Goal: Task Accomplishment & Management: Use online tool/utility

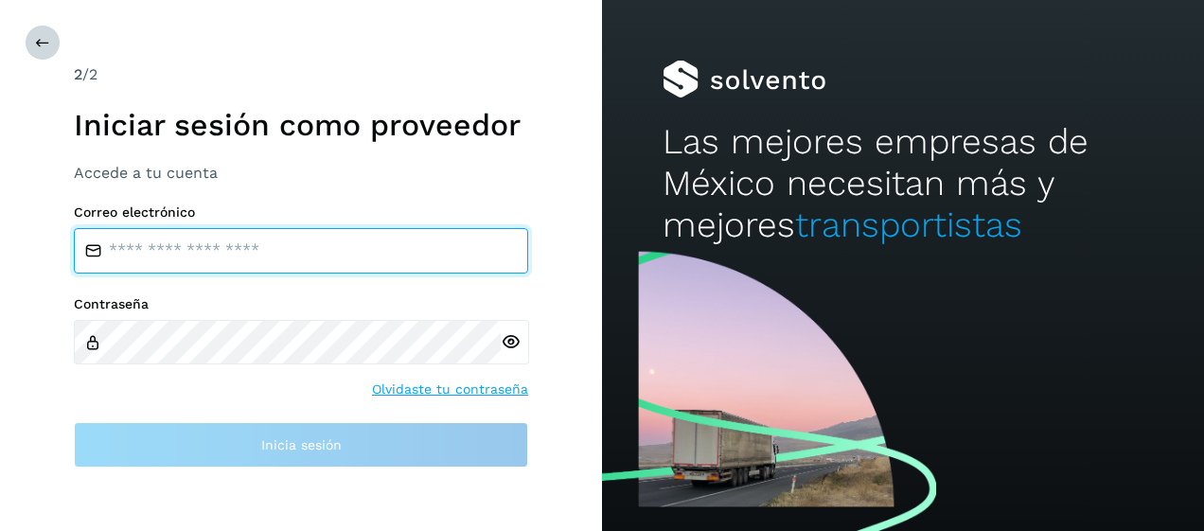
type input "**********"
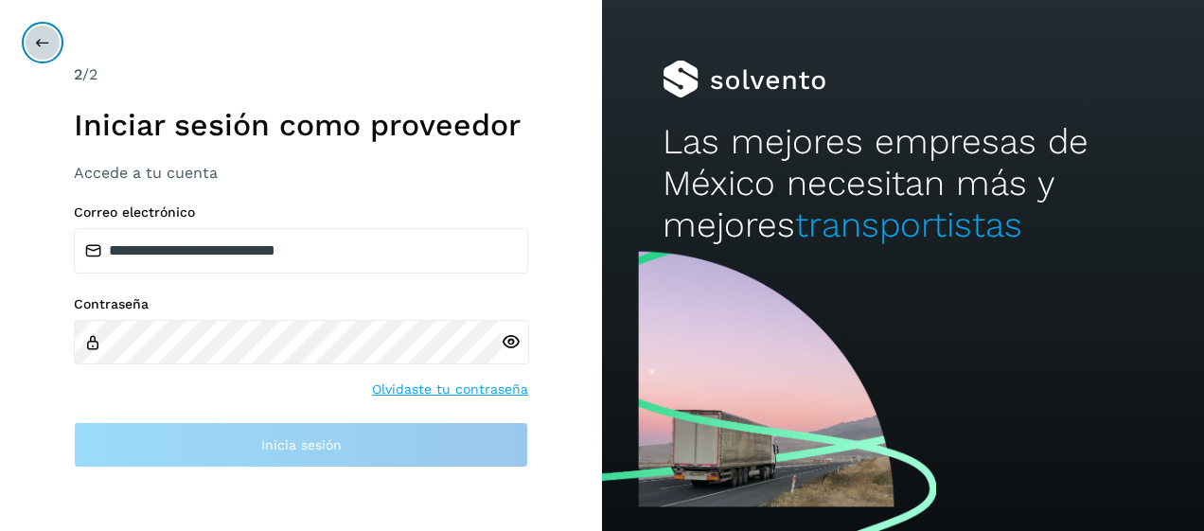
click at [42, 45] on icon at bounding box center [42, 42] width 15 height 15
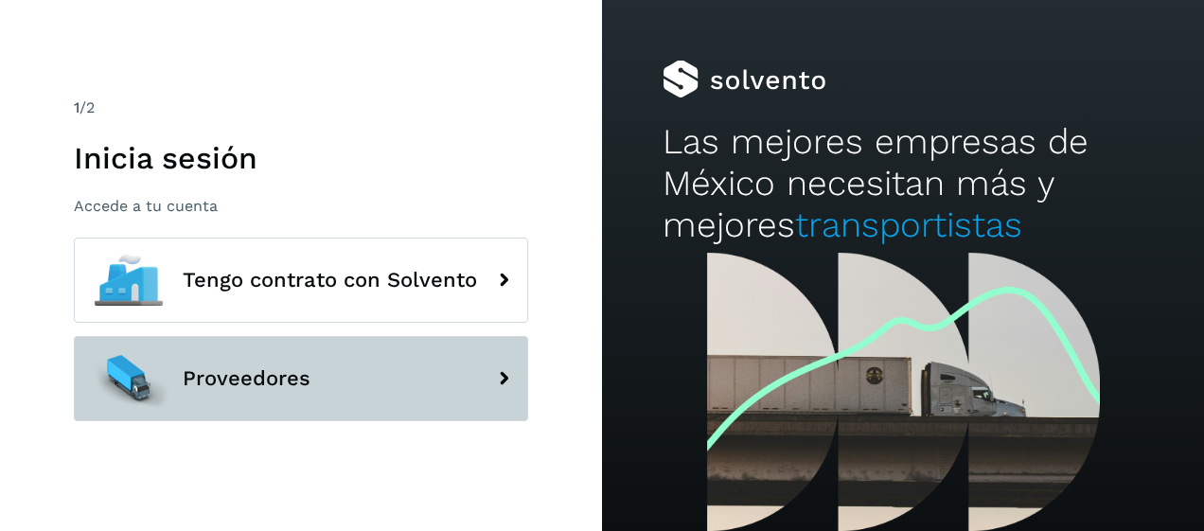
click at [253, 379] on span "Proveedores" at bounding box center [247, 378] width 128 height 23
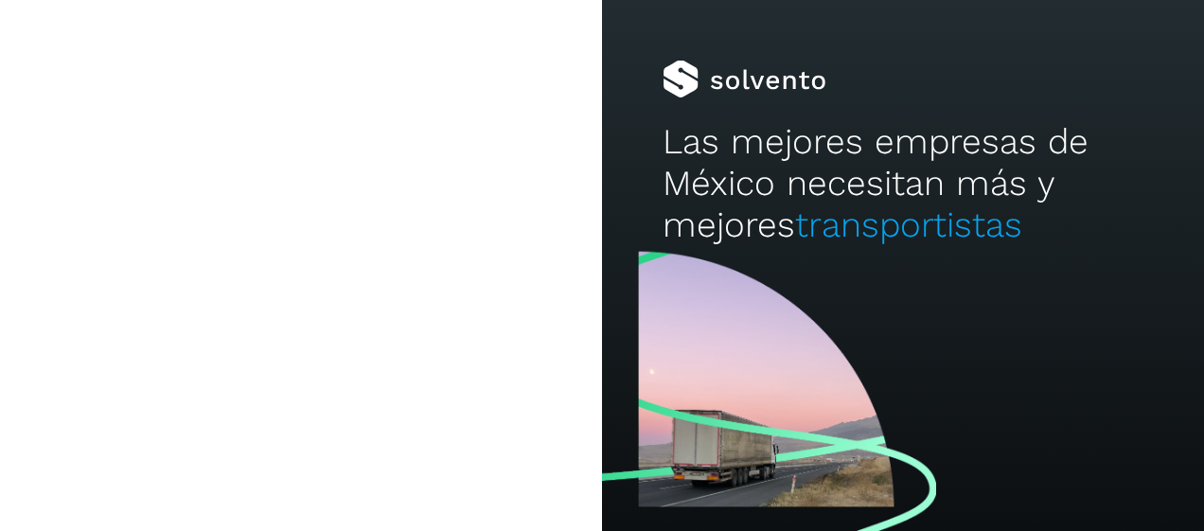
type input "**********"
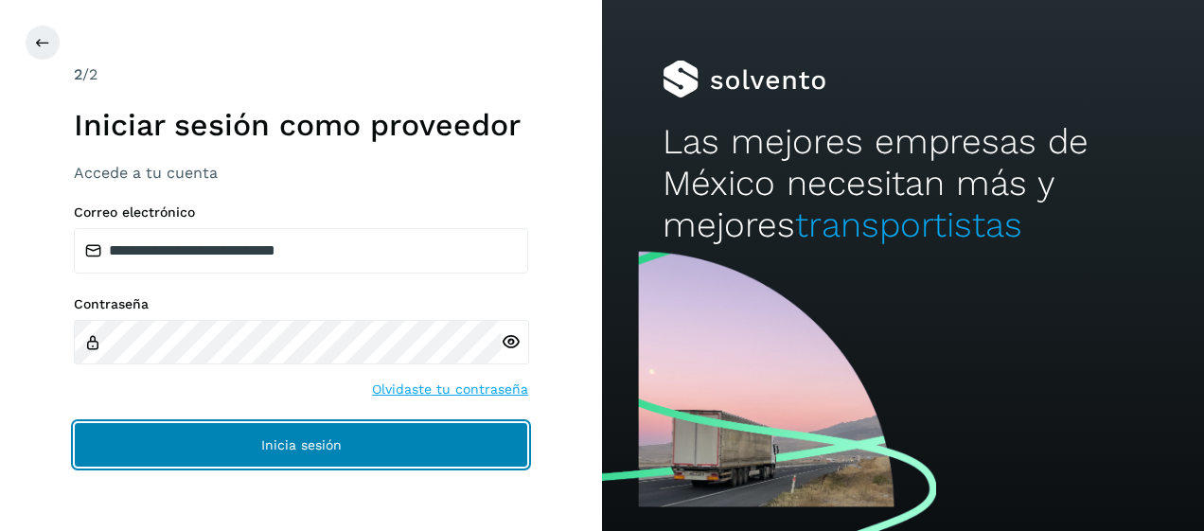
click at [297, 444] on span "Inicia sesión" at bounding box center [301, 444] width 80 height 13
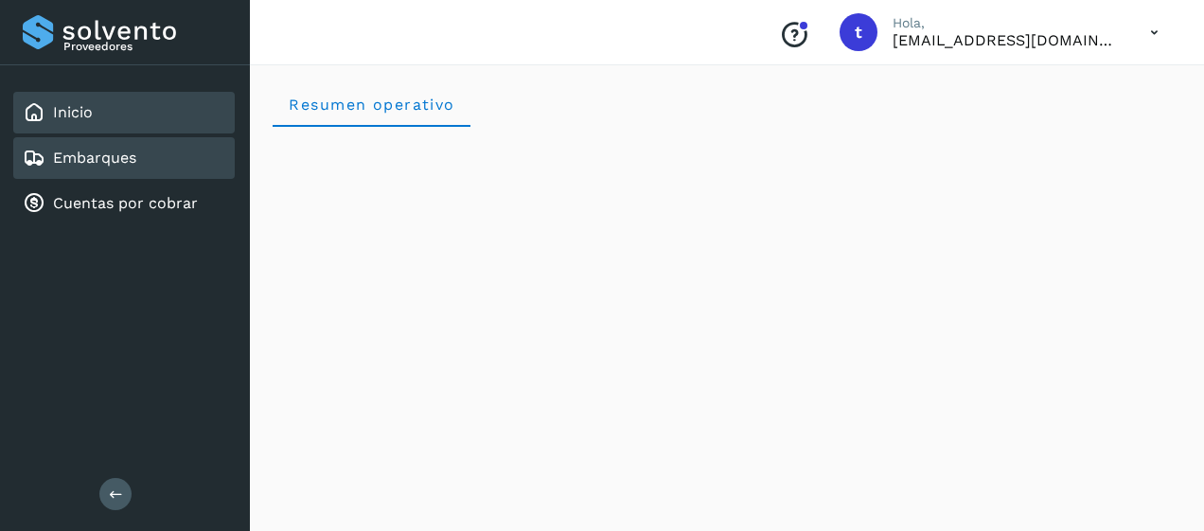
click at [110, 162] on link "Embarques" at bounding box center [94, 158] width 83 height 18
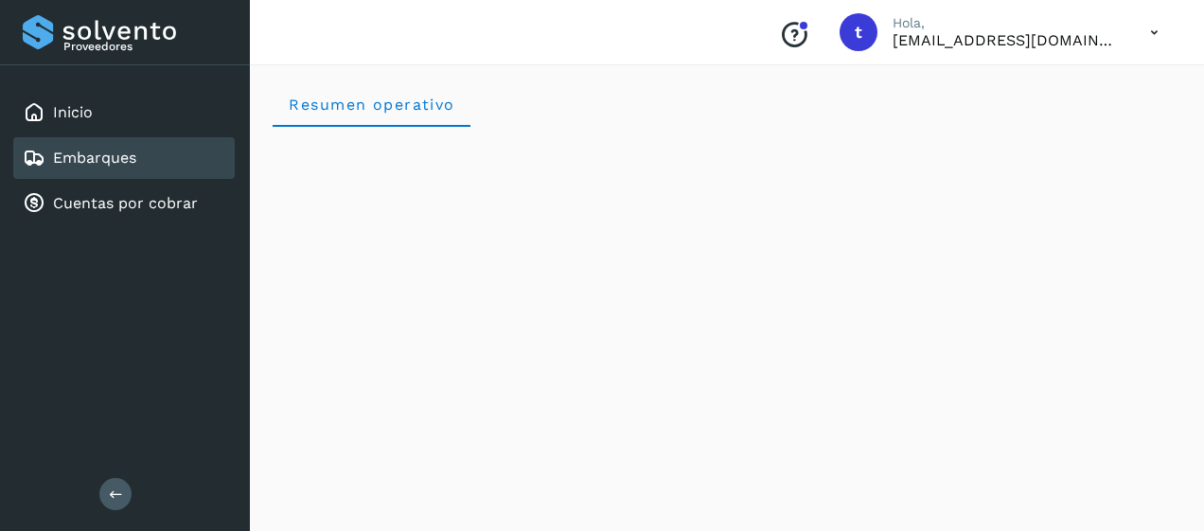
click at [110, 162] on link "Embarques" at bounding box center [94, 158] width 83 height 18
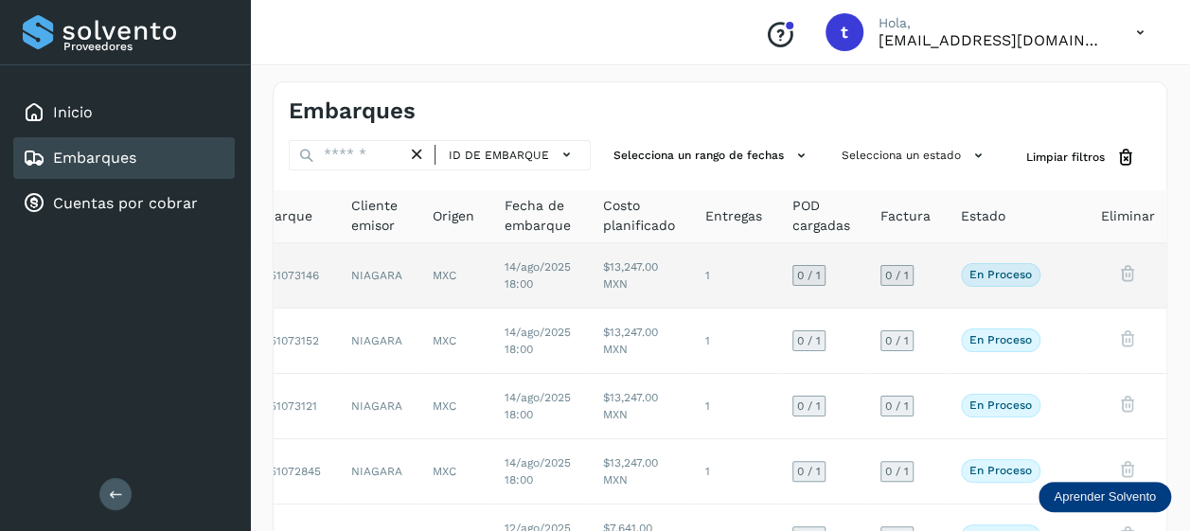
click at [1072, 275] on td at bounding box center [1071, 275] width 30 height 65
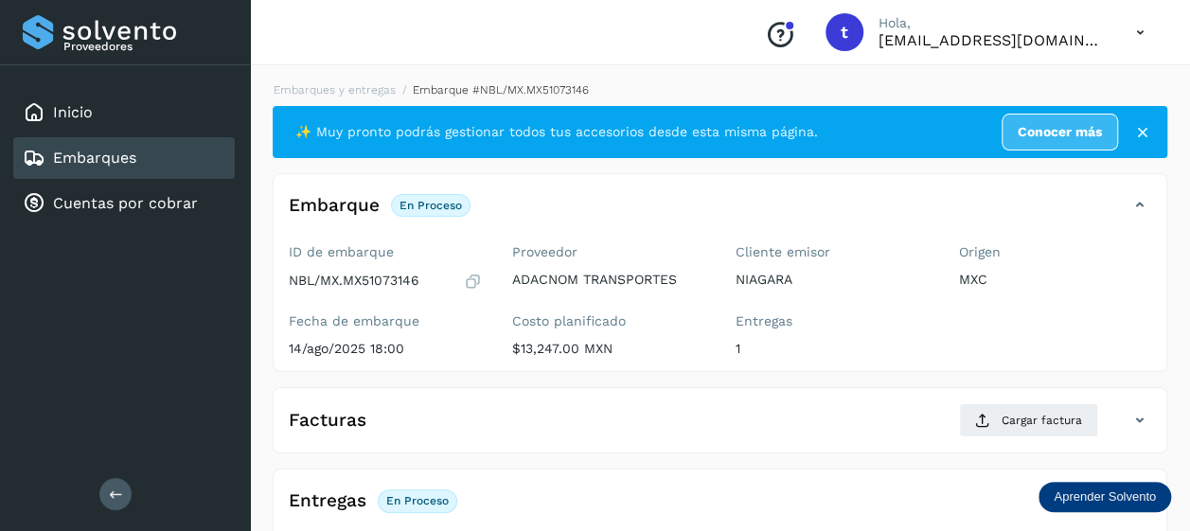
click at [100, 155] on link "Embarques" at bounding box center [94, 158] width 83 height 18
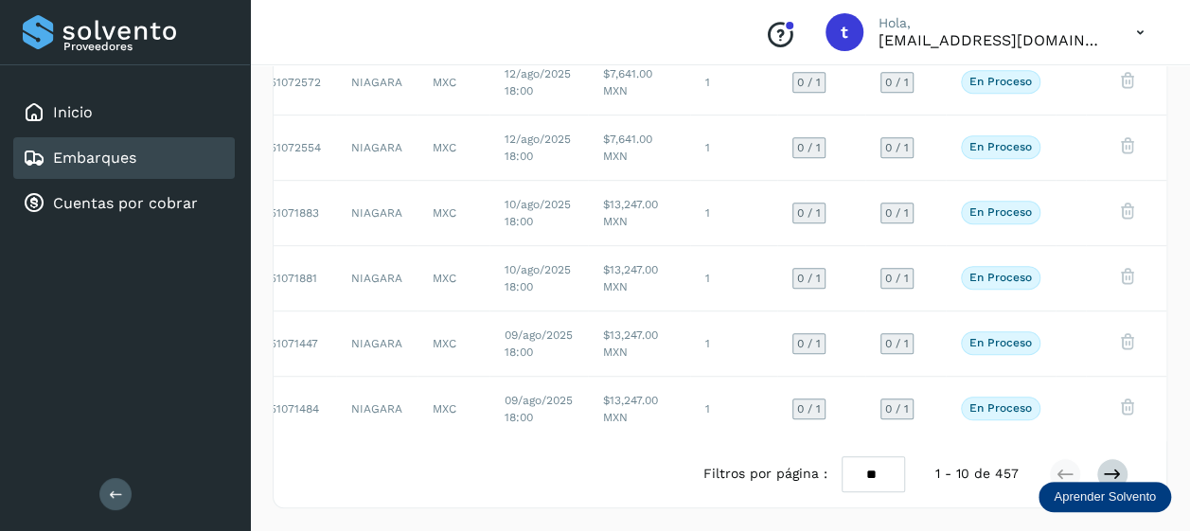
click at [1114, 474] on icon at bounding box center [1112, 474] width 19 height 19
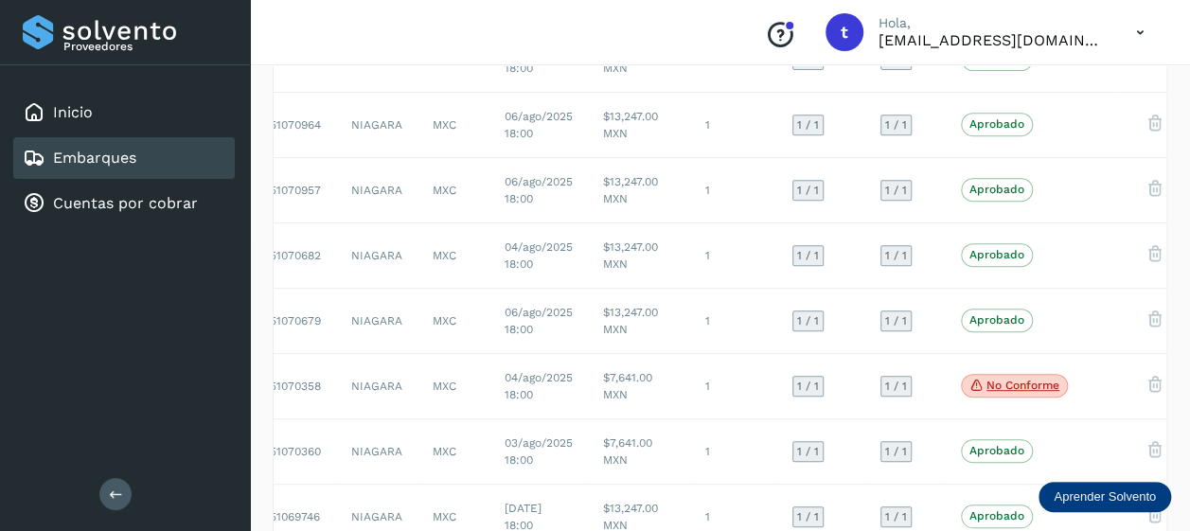
scroll to position [465, 0]
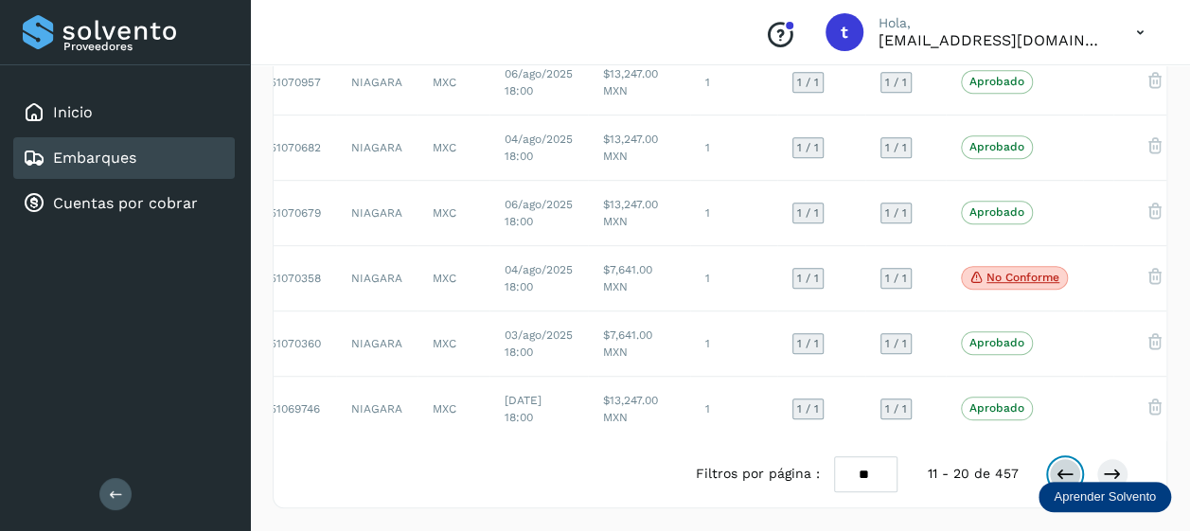
click at [1067, 473] on icon at bounding box center [1065, 474] width 19 height 19
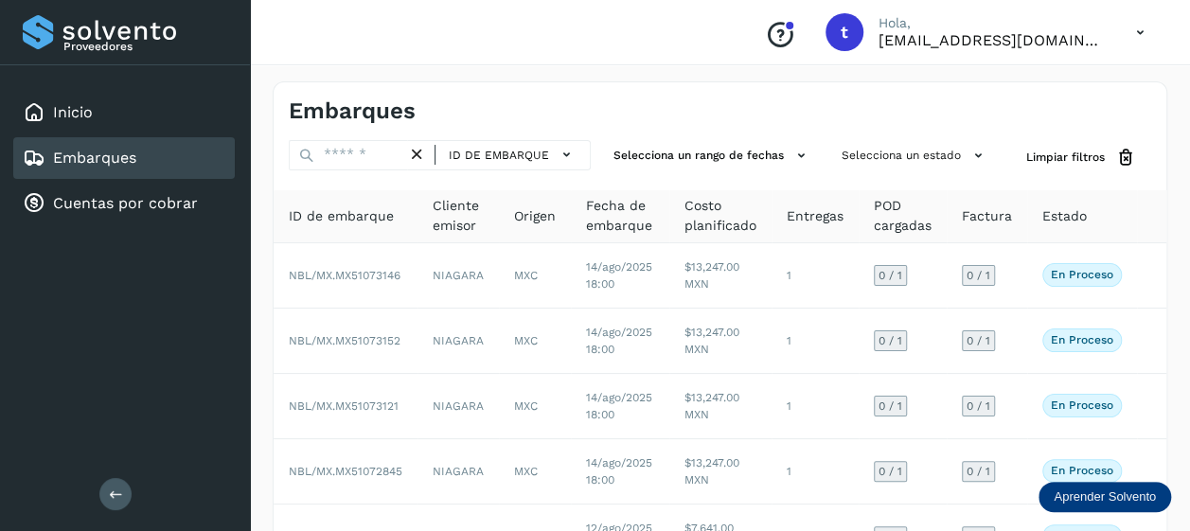
scroll to position [0, 81]
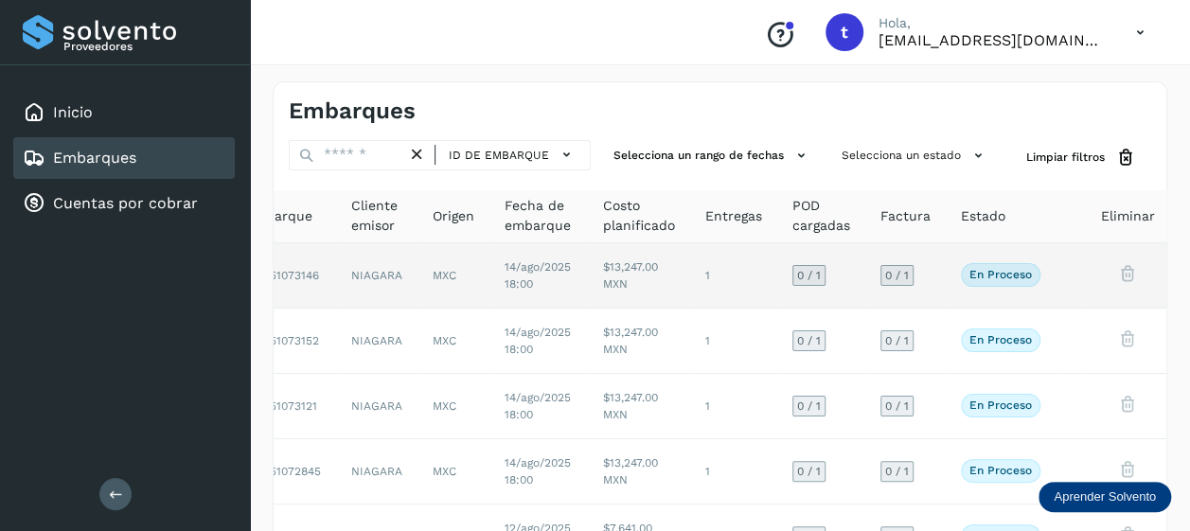
click at [1086, 275] on td at bounding box center [1128, 275] width 84 height 65
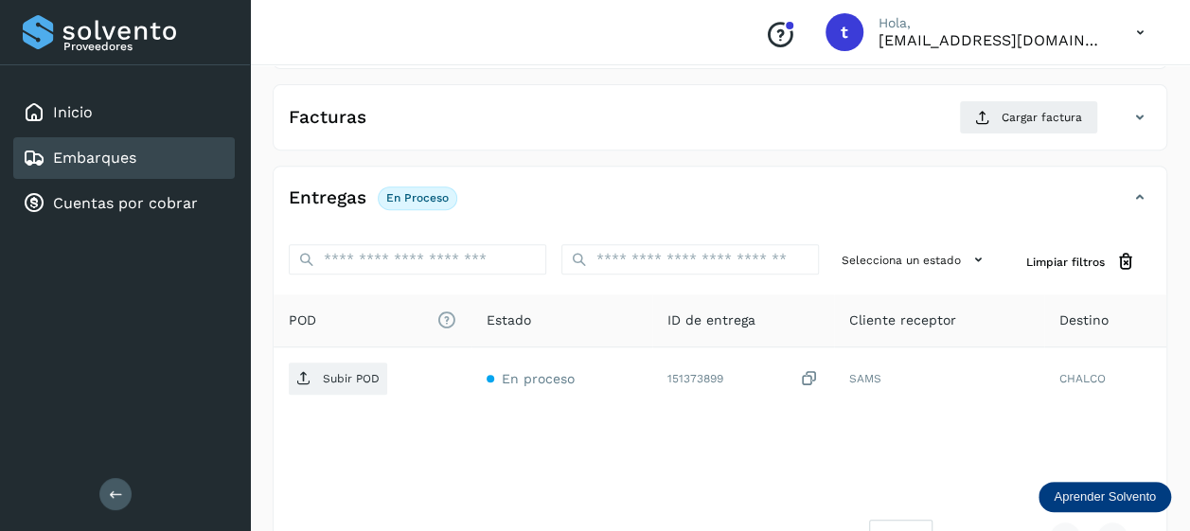
scroll to position [364, 0]
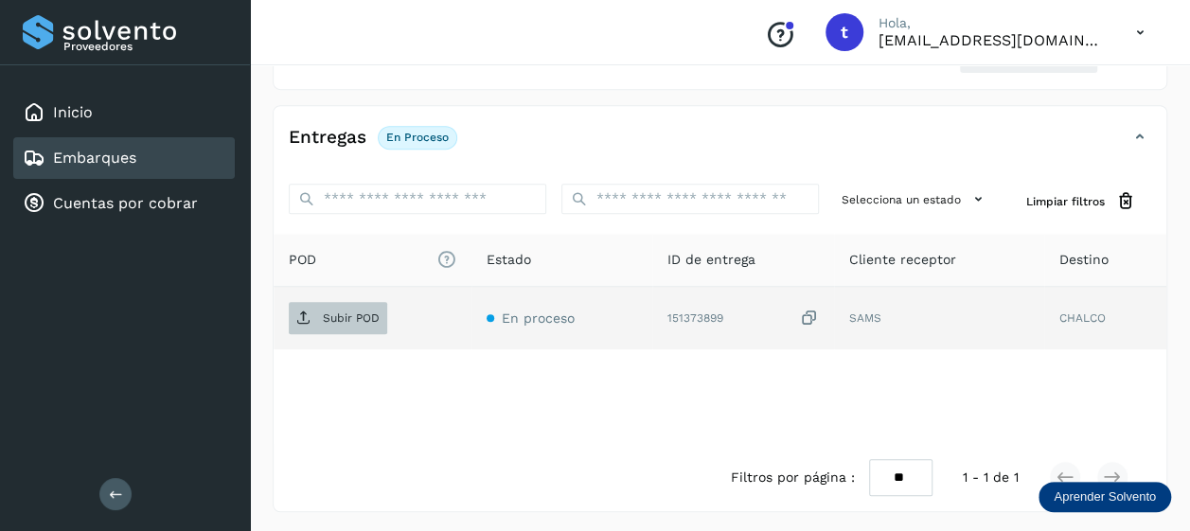
click at [334, 312] on p "Subir POD" at bounding box center [351, 318] width 57 height 13
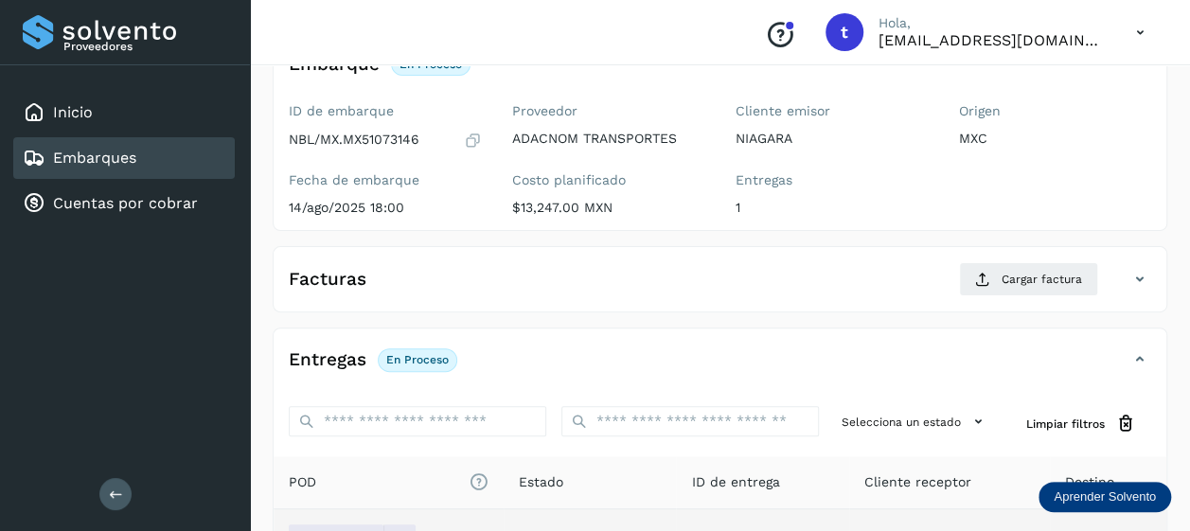
scroll to position [142, 0]
click at [1033, 281] on span "Cargar factura" at bounding box center [1042, 278] width 80 height 17
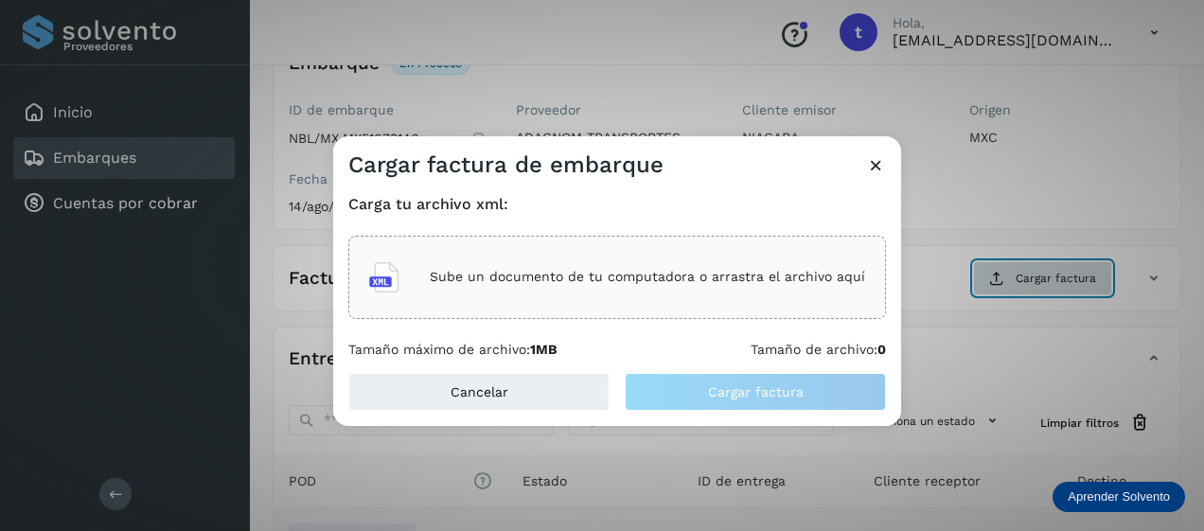
click at [657, 285] on p "Sube un documento de tu computadora o arrastra el archivo aquí" at bounding box center [648, 277] width 436 height 16
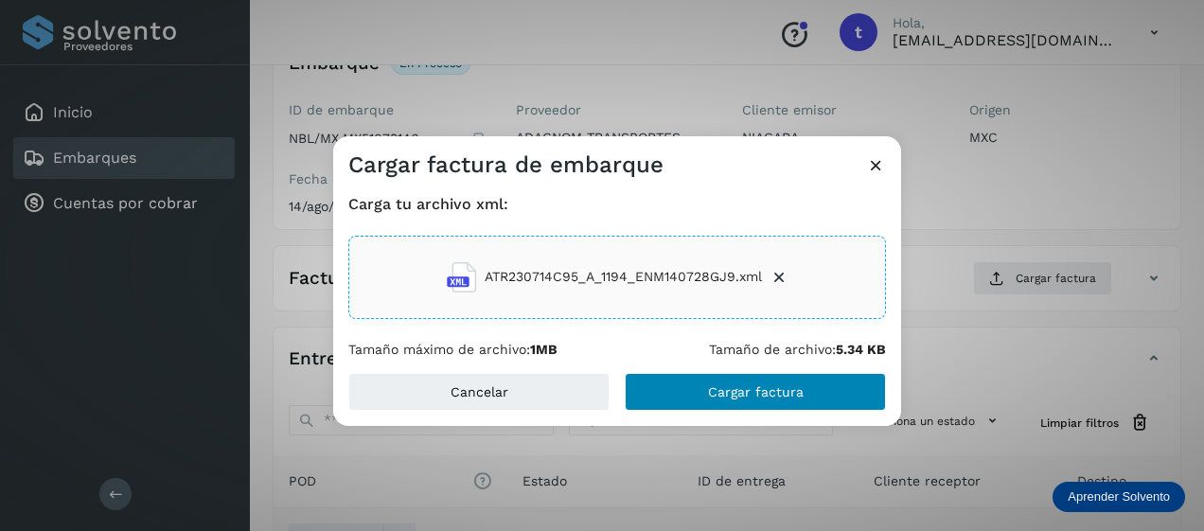
click at [763, 386] on span "Cargar factura" at bounding box center [756, 391] width 96 height 13
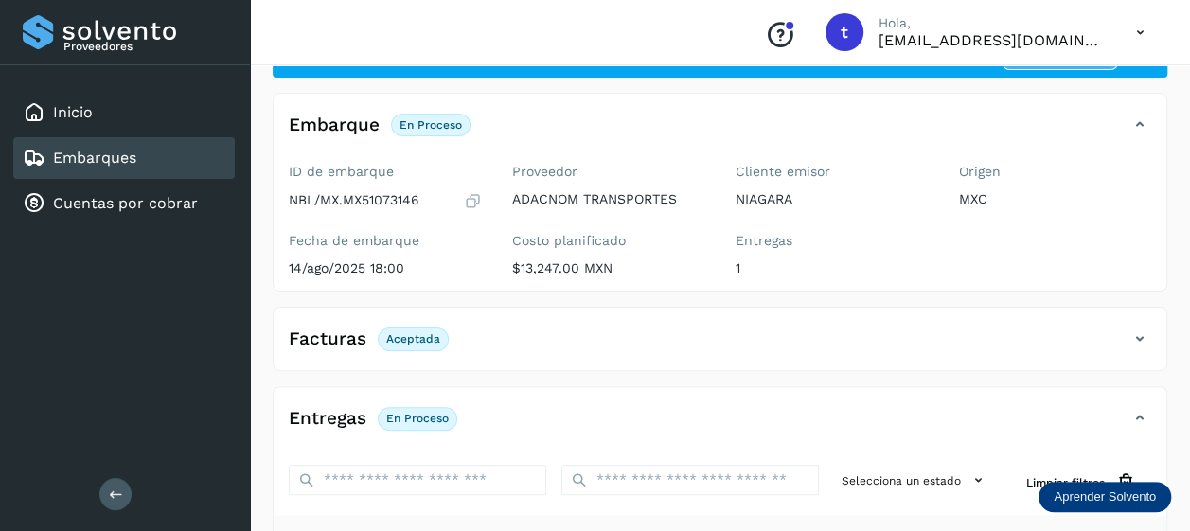
scroll to position [362, 0]
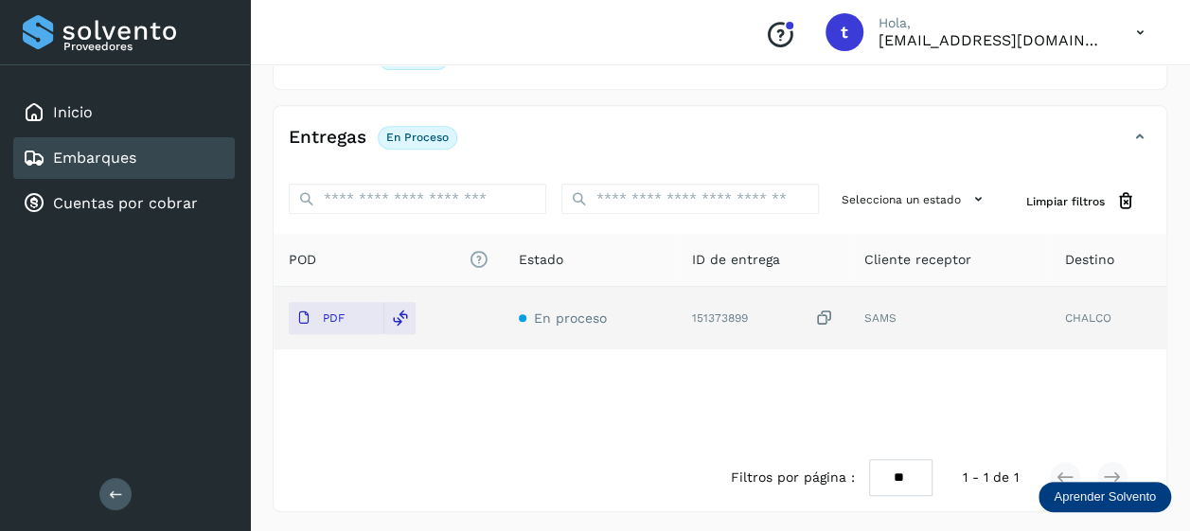
click at [135, 161] on link "Embarques" at bounding box center [94, 158] width 83 height 18
